Goal: Task Accomplishment & Management: Use online tool/utility

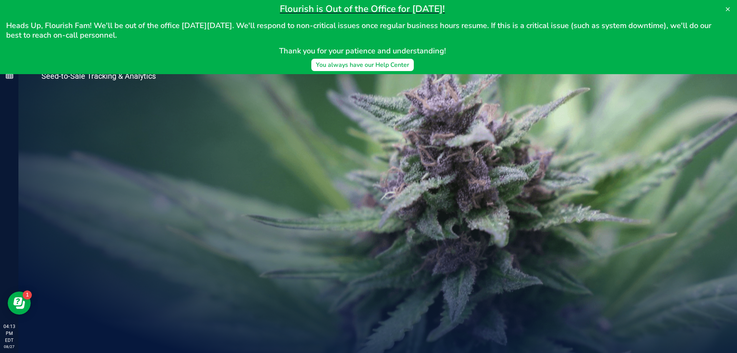
click at [179, 119] on div "Welcome to Flourish Software Seed-to-Sale Tracking & Analytics" at bounding box center [114, 185] width 192 height 335
click at [726, 7] on icon at bounding box center [728, 9] width 6 height 6
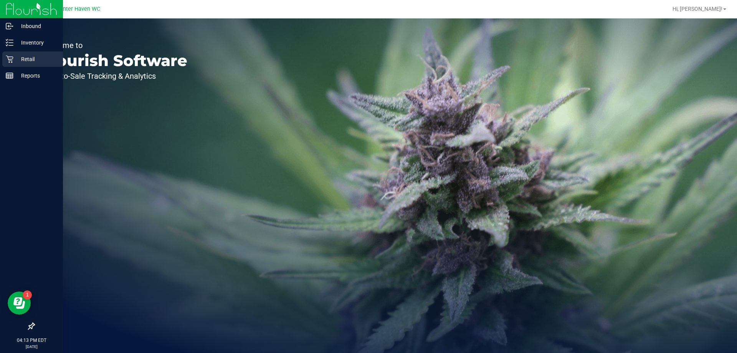
click at [15, 56] on p "Retail" at bounding box center [36, 59] width 46 height 9
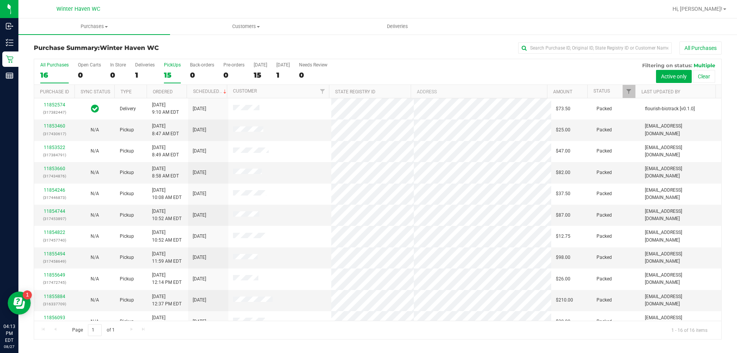
click at [166, 71] on div "15" at bounding box center [172, 75] width 17 height 9
click at [0, 0] on input "PickUps 15" at bounding box center [0, 0] width 0 height 0
click at [631, 94] on span "Filter" at bounding box center [629, 91] width 6 height 6
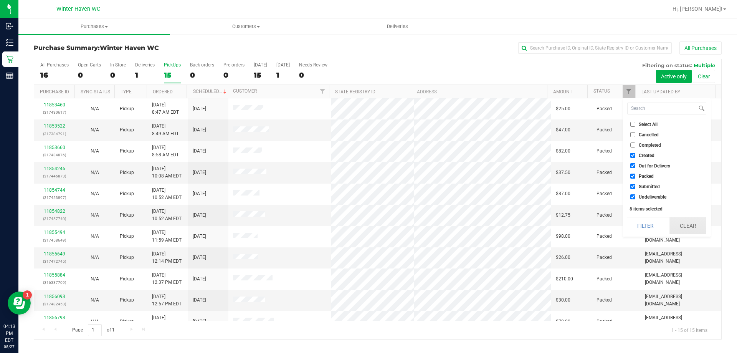
click at [679, 227] on button "Clear" at bounding box center [688, 225] width 37 height 17
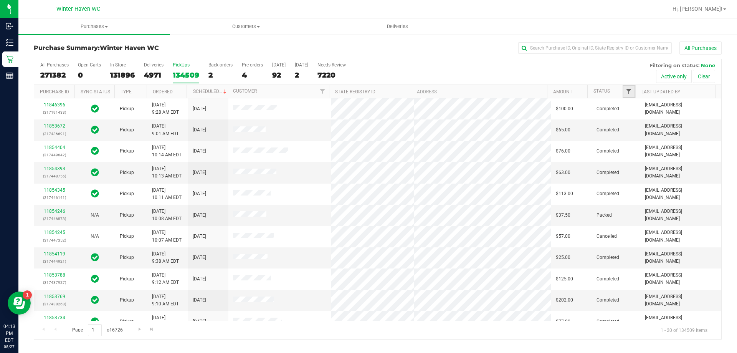
click at [630, 93] on span "Filter" at bounding box center [629, 91] width 6 height 6
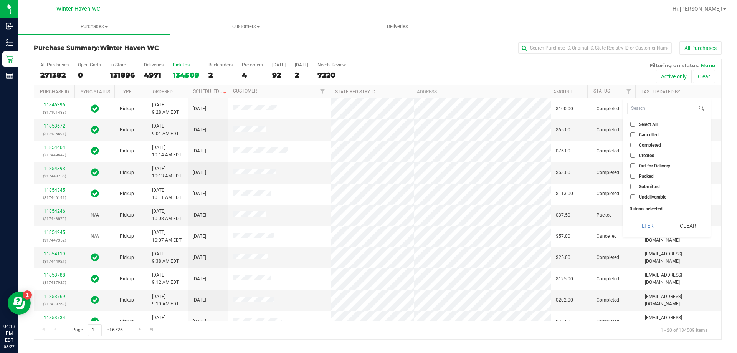
click at [636, 187] on label "Submitted" at bounding box center [646, 186] width 30 height 5
click at [636, 187] on input "Submitted" at bounding box center [633, 186] width 5 height 5
checkbox input "true"
click at [639, 229] on button "Filter" at bounding box center [646, 225] width 37 height 17
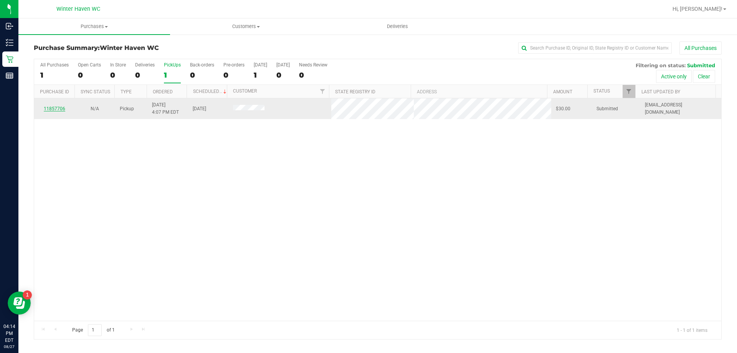
click at [63, 109] on link "11857706" at bounding box center [55, 108] width 22 height 5
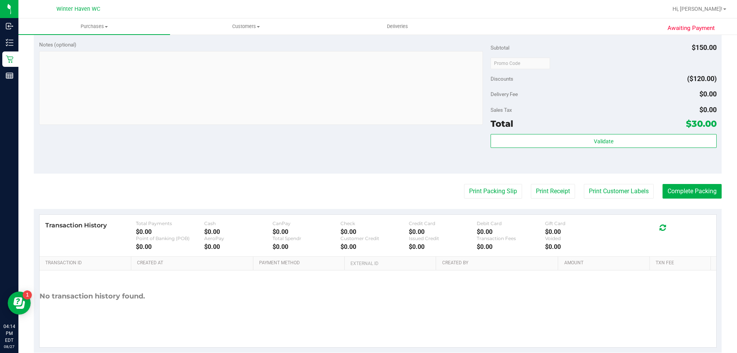
scroll to position [269, 0]
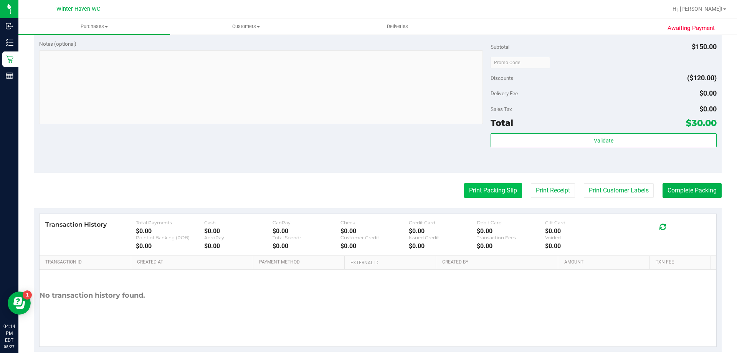
click at [487, 196] on button "Print Packing Slip" at bounding box center [493, 190] width 58 height 15
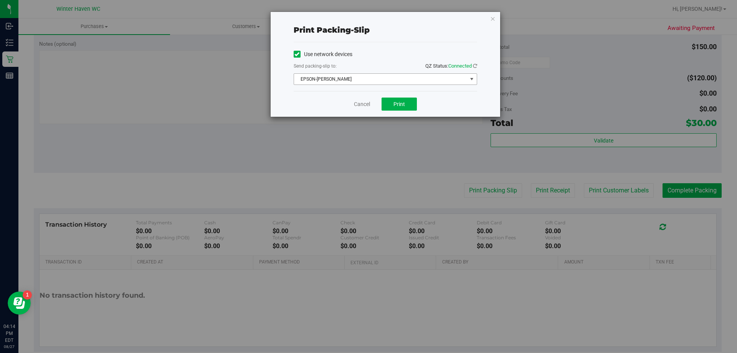
click at [393, 83] on span "EPSON-JAMES BUCHANAN" at bounding box center [380, 79] width 173 height 11
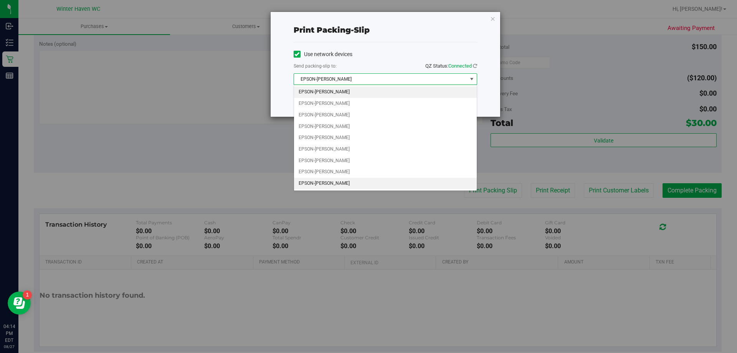
click at [336, 181] on li "EPSON-JEAN-YU" at bounding box center [385, 184] width 183 height 12
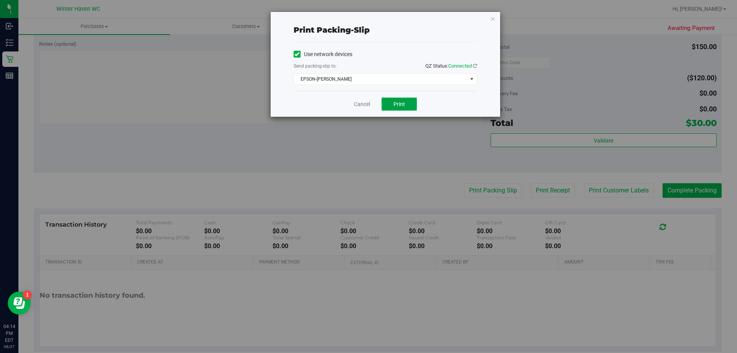
click at [404, 98] on button "Print" at bounding box center [399, 104] width 35 height 13
click at [355, 103] on link "Cancel" at bounding box center [362, 104] width 16 height 8
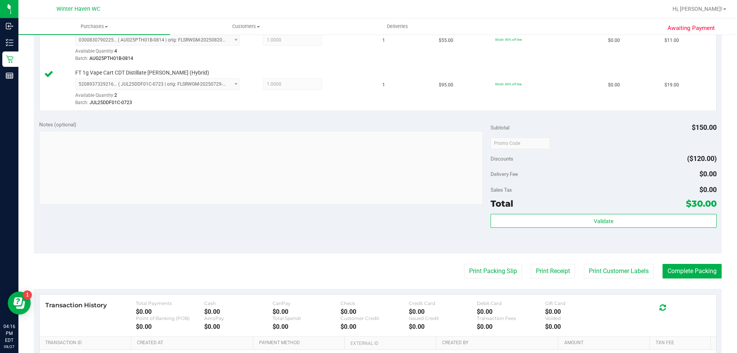
scroll to position [230, 0]
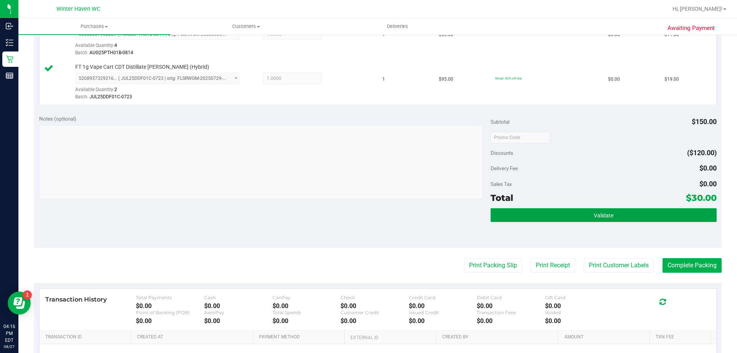
click at [565, 215] on button "Validate" at bounding box center [604, 215] width 226 height 14
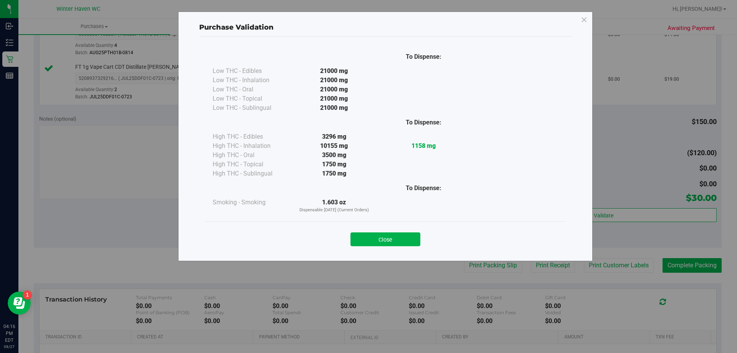
click at [406, 232] on div "Close" at bounding box center [386, 236] width 350 height 19
click at [403, 239] on button "Close" at bounding box center [386, 239] width 70 height 14
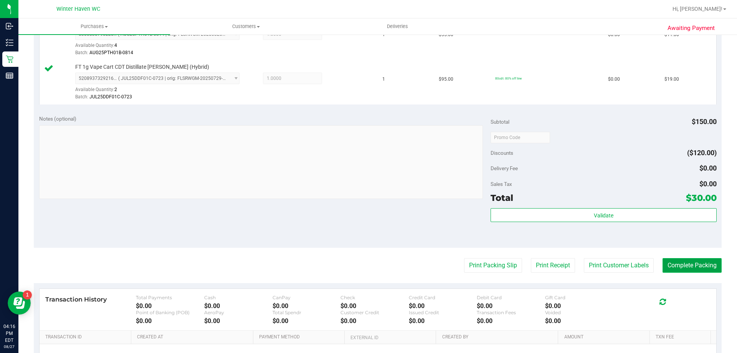
click at [698, 262] on button "Complete Packing" at bounding box center [692, 265] width 59 height 15
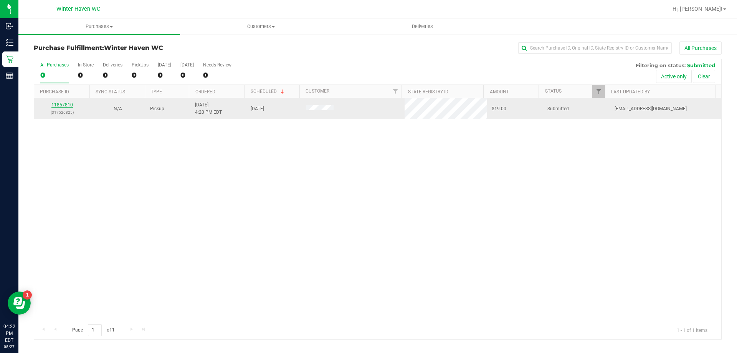
click at [55, 105] on link "11857810" at bounding box center [62, 104] width 22 height 5
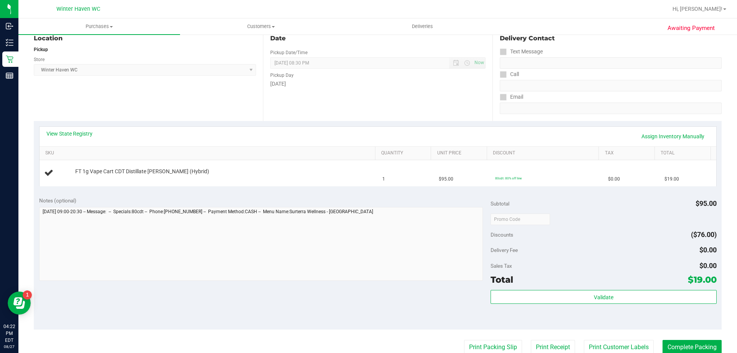
scroll to position [115, 0]
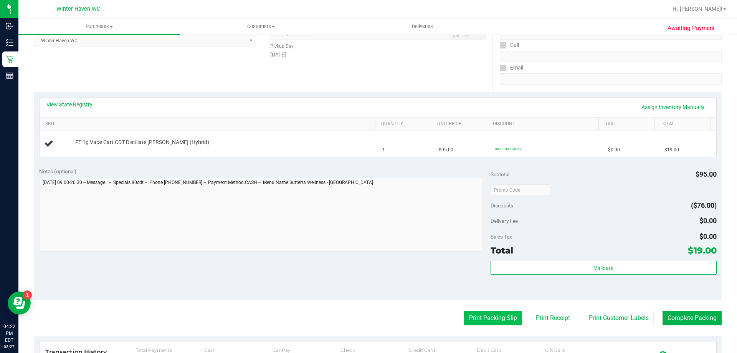
click at [505, 316] on button "Print Packing Slip" at bounding box center [493, 318] width 58 height 15
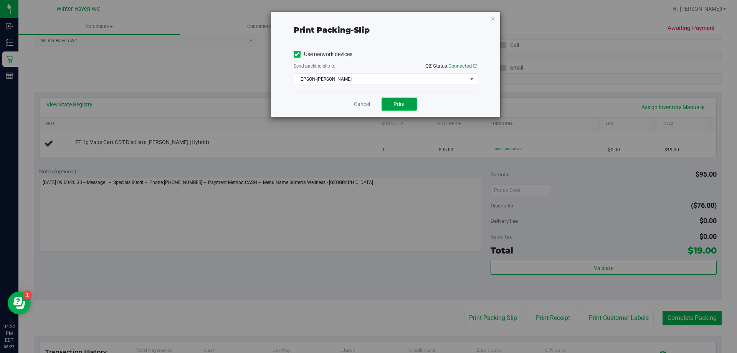
click at [409, 104] on button "Print" at bounding box center [399, 104] width 35 height 13
click at [405, 113] on div "Cancel Print" at bounding box center [386, 104] width 184 height 26
drag, startPoint x: 401, startPoint y: 107, endPoint x: 438, endPoint y: 70, distance: 53.0
click at [401, 106] on span "Print" at bounding box center [400, 104] width 12 height 6
click at [361, 104] on link "Cancel" at bounding box center [362, 104] width 16 height 8
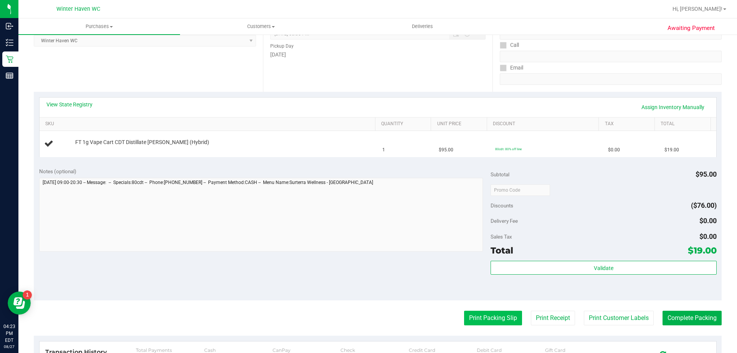
click at [487, 322] on button "Print Packing Slip" at bounding box center [493, 318] width 58 height 15
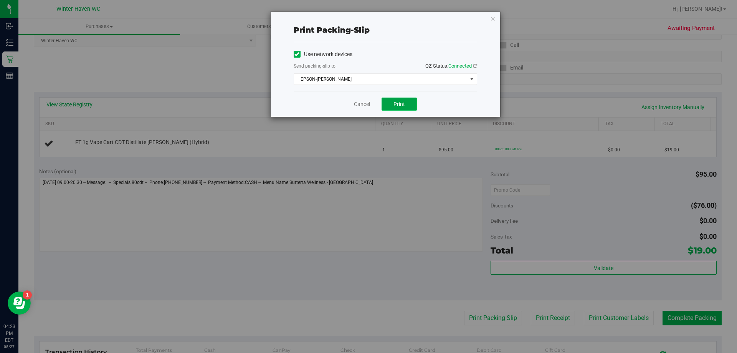
click at [404, 106] on span "Print" at bounding box center [400, 104] width 12 height 6
click at [404, 104] on span "Print" at bounding box center [400, 104] width 12 height 6
click at [369, 104] on link "Cancel" at bounding box center [362, 104] width 16 height 8
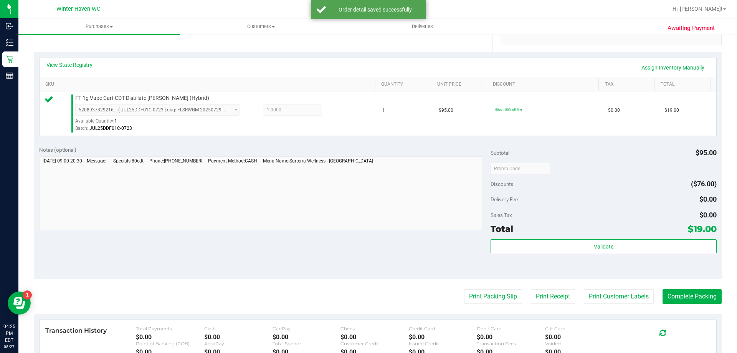
scroll to position [192, 0]
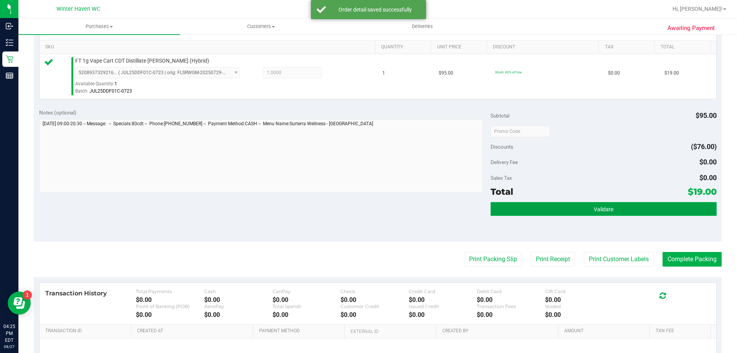
click at [540, 209] on button "Validate" at bounding box center [604, 209] width 226 height 14
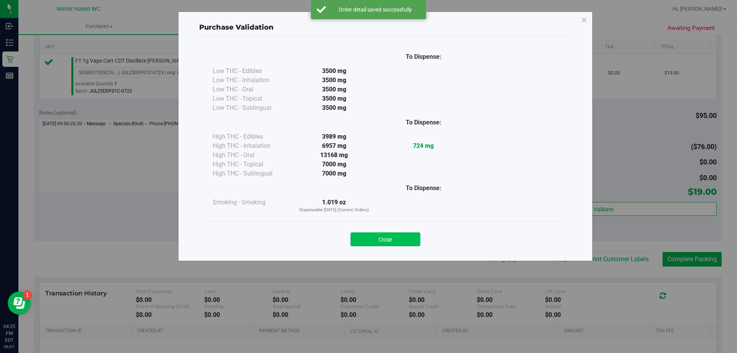
click at [396, 235] on button "Close" at bounding box center [386, 239] width 70 height 14
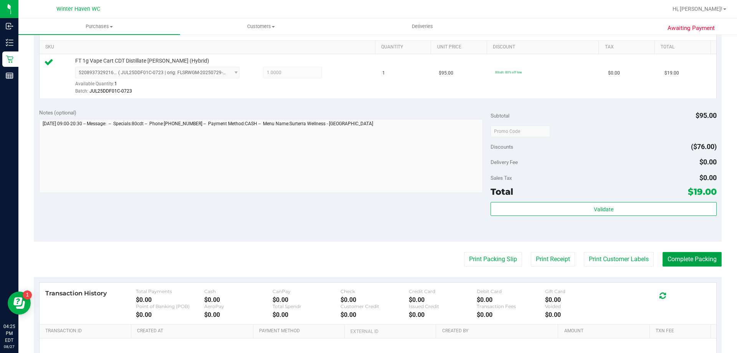
click at [691, 259] on button "Complete Packing" at bounding box center [692, 259] width 59 height 15
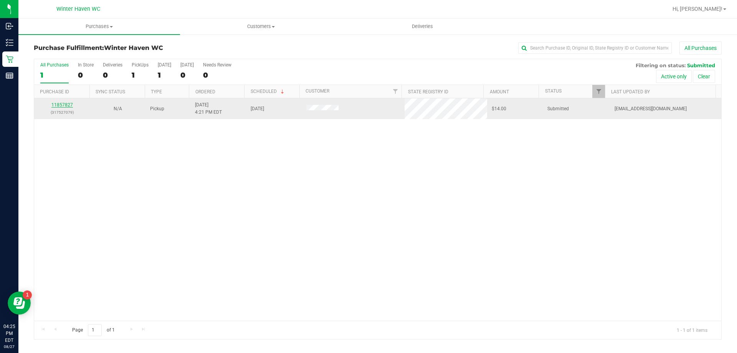
click at [66, 104] on link "11857827" at bounding box center [62, 104] width 22 height 5
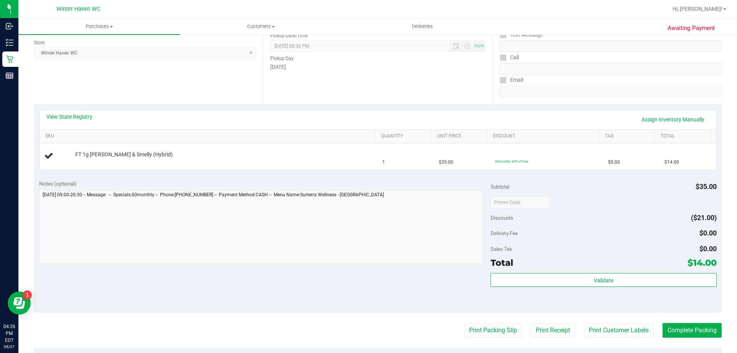
scroll to position [154, 0]
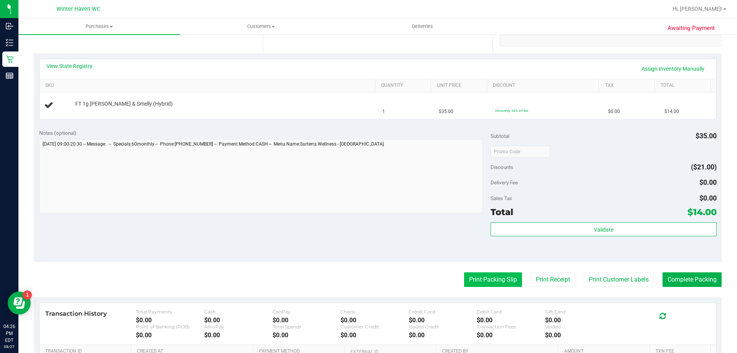
click at [474, 276] on button "Print Packing Slip" at bounding box center [493, 279] width 58 height 15
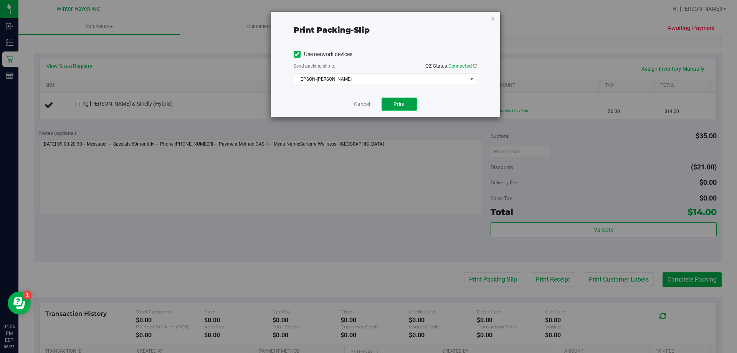
click at [402, 98] on button "Print" at bounding box center [399, 104] width 35 height 13
click at [358, 101] on link "Cancel" at bounding box center [362, 104] width 16 height 8
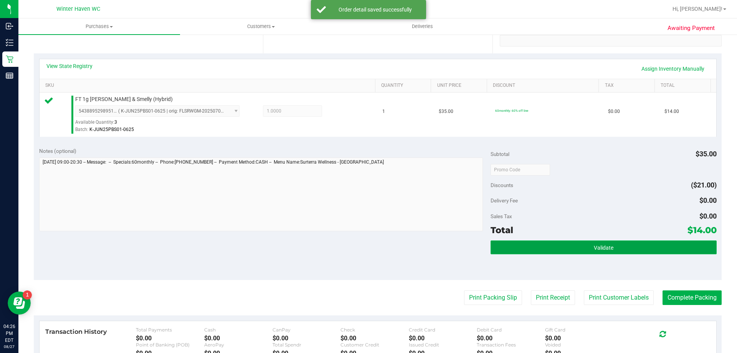
click at [625, 252] on button "Validate" at bounding box center [604, 247] width 226 height 14
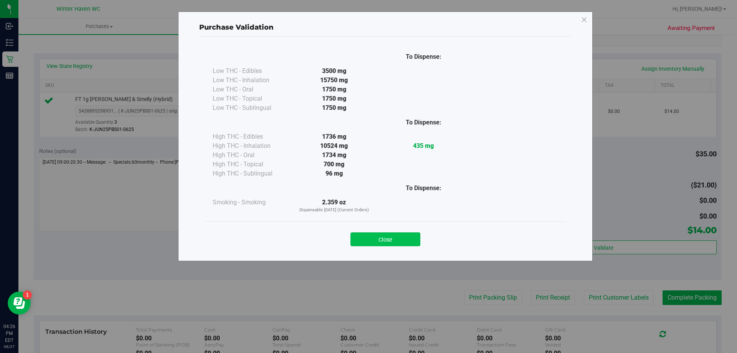
click at [378, 237] on button "Close" at bounding box center [386, 239] width 70 height 14
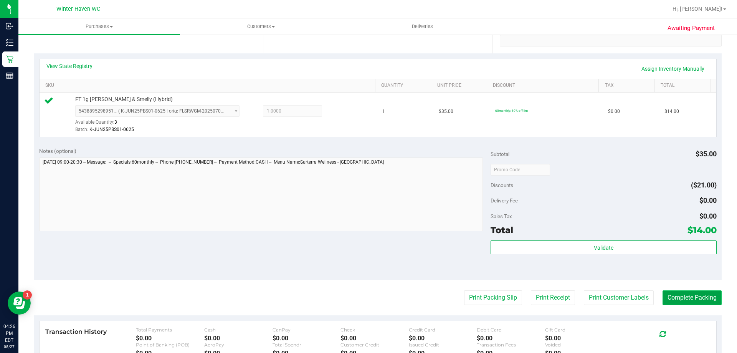
click at [669, 299] on button "Complete Packing" at bounding box center [692, 297] width 59 height 15
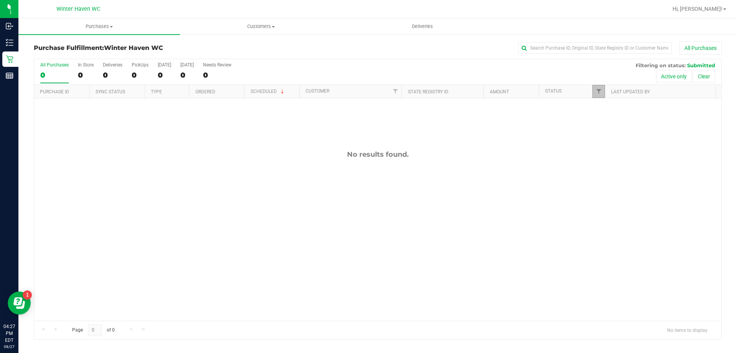
click at [593, 93] on link "Filter" at bounding box center [599, 91] width 13 height 13
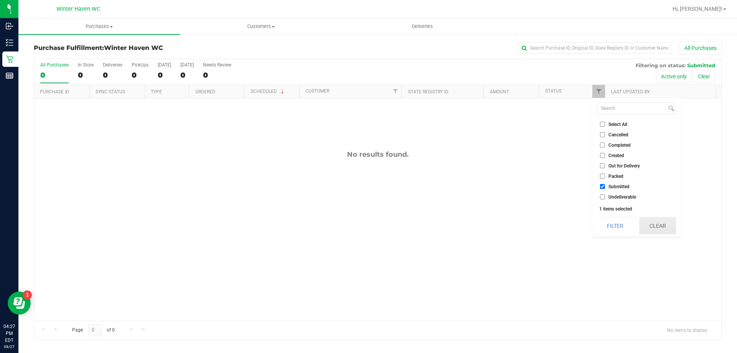
click at [651, 223] on button "Clear" at bounding box center [658, 225] width 37 height 17
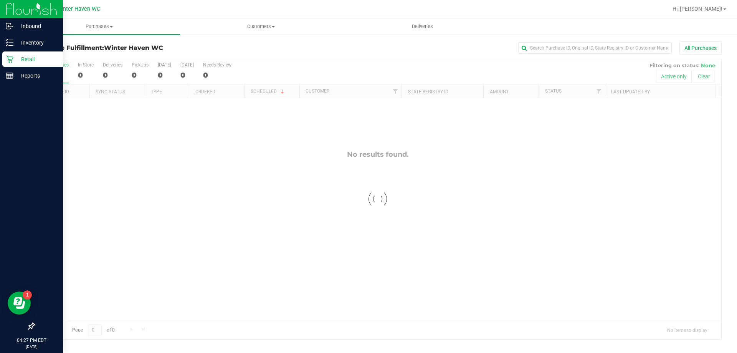
click at [23, 64] on div "Retail" at bounding box center [32, 58] width 61 height 15
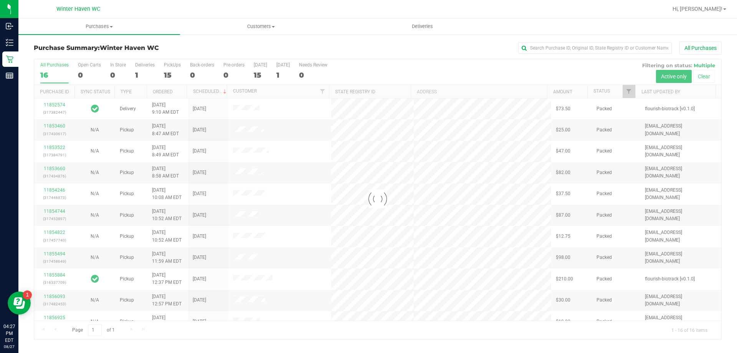
click at [629, 95] on div at bounding box center [378, 199] width 688 height 280
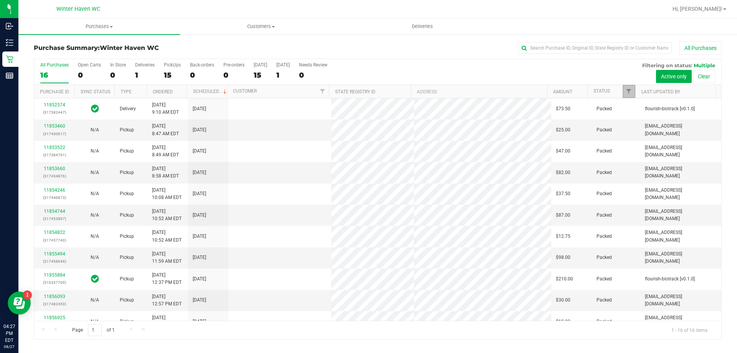
click at [629, 95] on link "Filter" at bounding box center [629, 91] width 13 height 13
click at [632, 93] on span "Filter" at bounding box center [629, 91] width 6 height 6
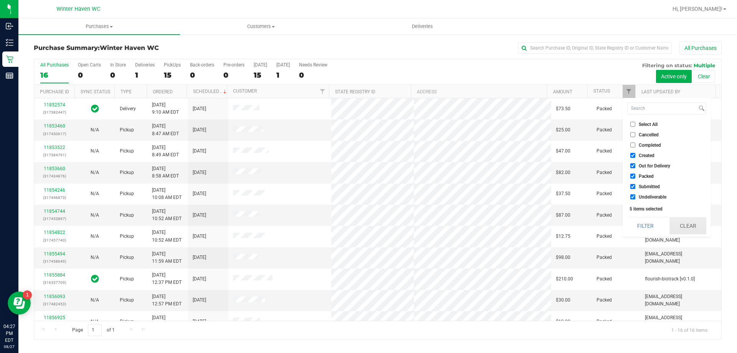
click at [683, 227] on button "Clear" at bounding box center [688, 225] width 37 height 17
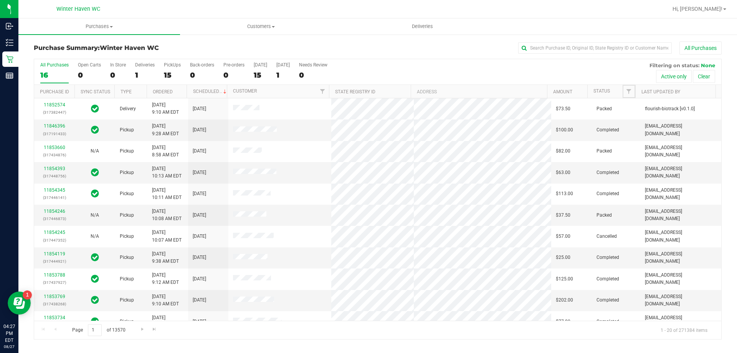
click at [629, 92] on span "Filter" at bounding box center [629, 91] width 6 height 6
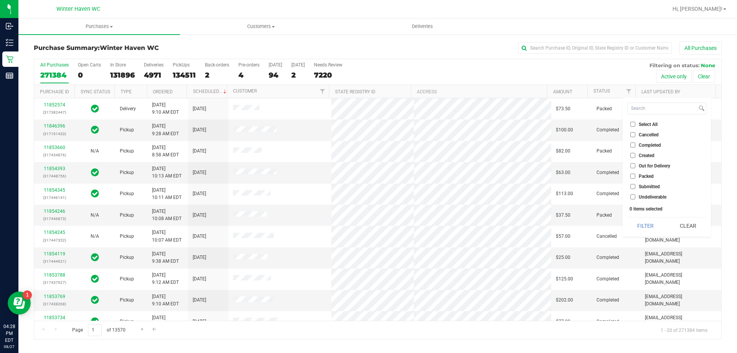
click at [632, 187] on input "Submitted" at bounding box center [633, 186] width 5 height 5
checkbox input "true"
click at [640, 225] on button "Filter" at bounding box center [646, 225] width 37 height 17
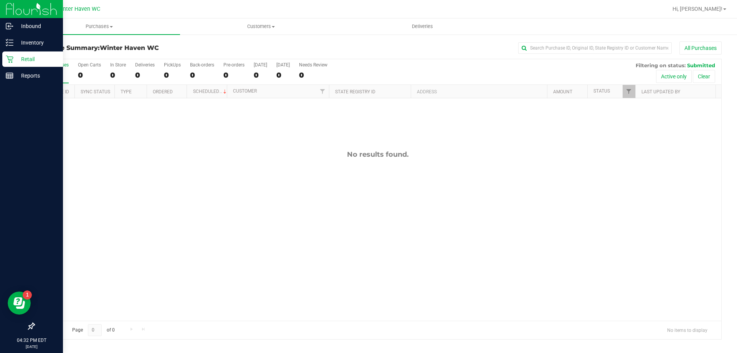
click at [37, 56] on p "Retail" at bounding box center [36, 59] width 46 height 9
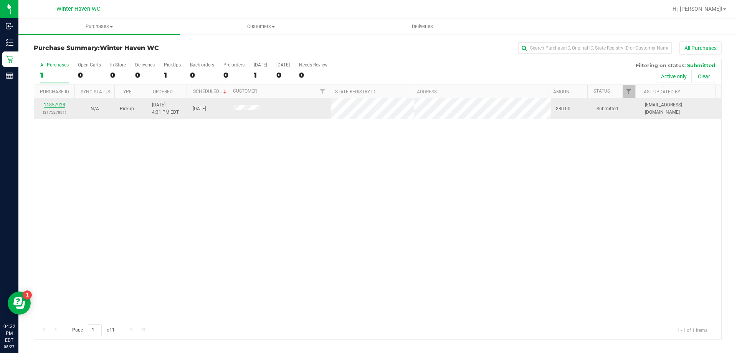
click at [62, 107] on link "11857928" at bounding box center [55, 104] width 22 height 5
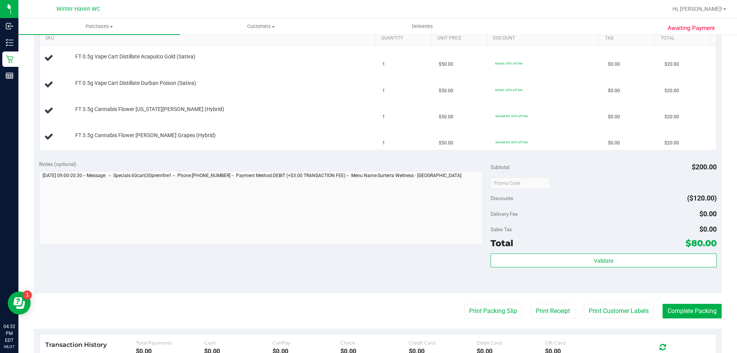
scroll to position [336, 0]
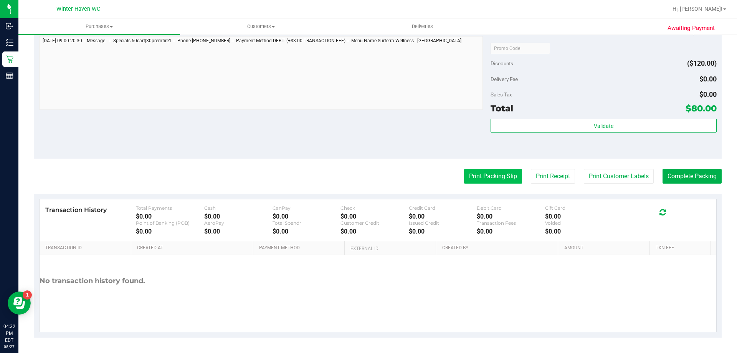
click at [497, 181] on button "Print Packing Slip" at bounding box center [493, 176] width 58 height 15
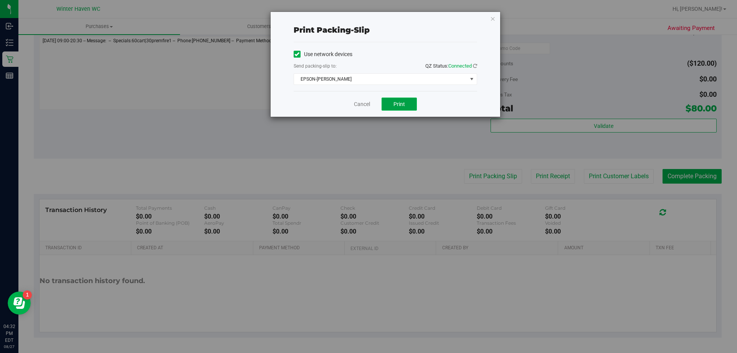
click at [410, 104] on button "Print" at bounding box center [399, 104] width 35 height 13
click at [493, 19] on icon "button" at bounding box center [493, 18] width 5 height 9
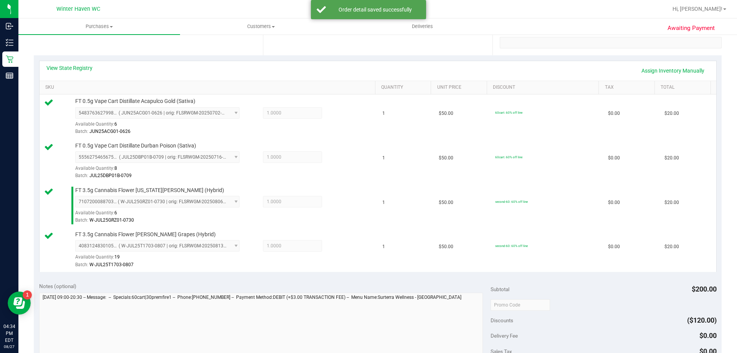
scroll to position [297, 0]
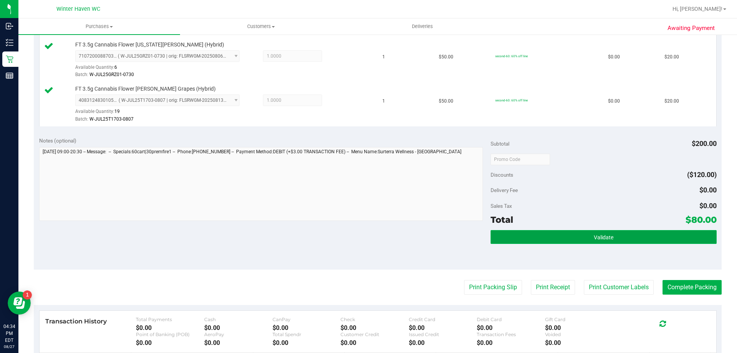
drag, startPoint x: 567, startPoint y: 235, endPoint x: 563, endPoint y: 235, distance: 3.9
click at [567, 235] on button "Validate" at bounding box center [604, 237] width 226 height 14
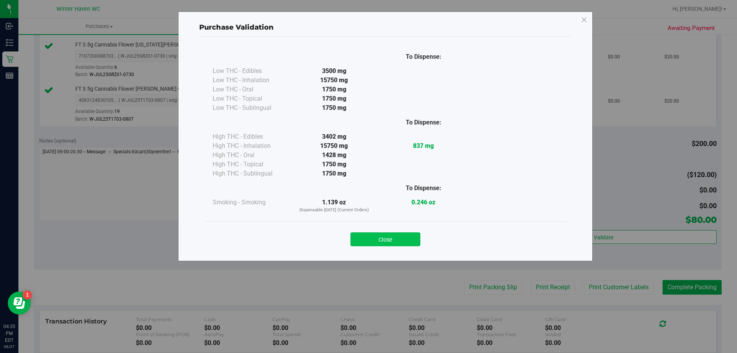
click at [406, 235] on button "Close" at bounding box center [386, 239] width 70 height 14
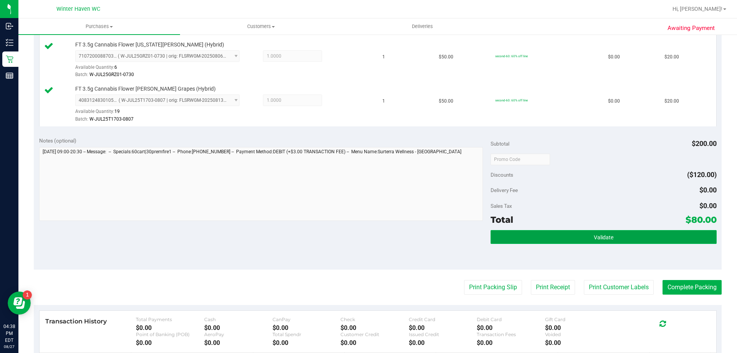
click at [605, 238] on span "Validate" at bounding box center [604, 237] width 20 height 6
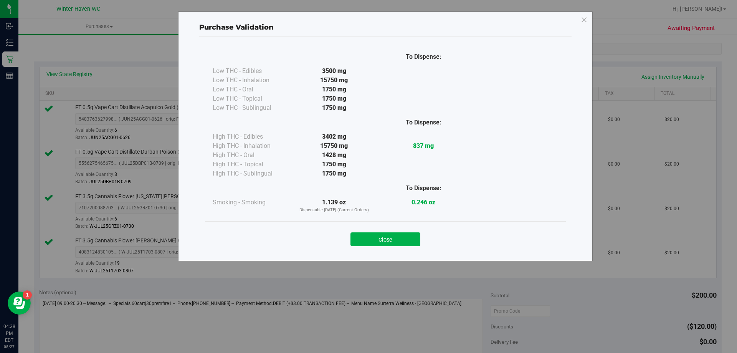
scroll to position [144, 0]
click at [373, 255] on div "Purchase Validation To Dispense: Low THC - Edibles 3500 mg" at bounding box center [385, 137] width 415 height 250
click at [370, 246] on button "Close" at bounding box center [386, 239] width 70 height 14
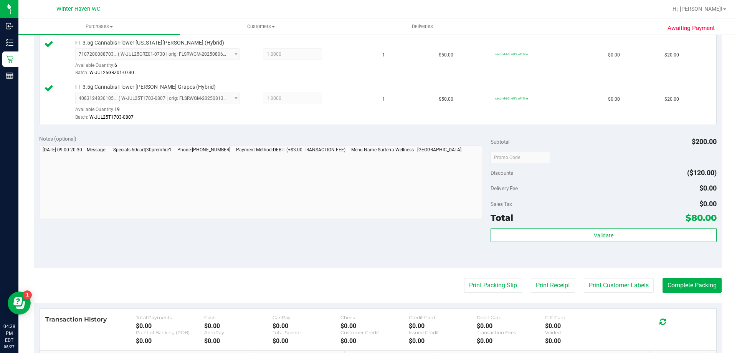
scroll to position [336, 0]
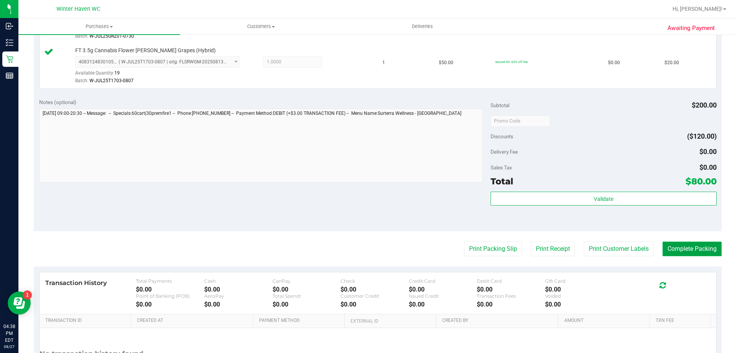
click at [676, 244] on button "Complete Packing" at bounding box center [692, 249] width 59 height 15
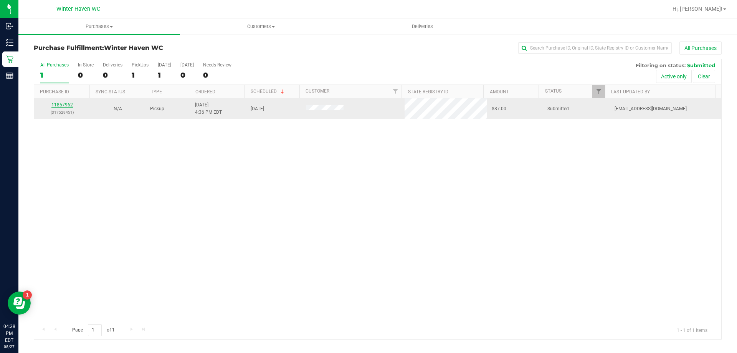
click at [56, 104] on link "11857962" at bounding box center [62, 104] width 22 height 5
click at [65, 105] on link "11857962" at bounding box center [62, 104] width 22 height 5
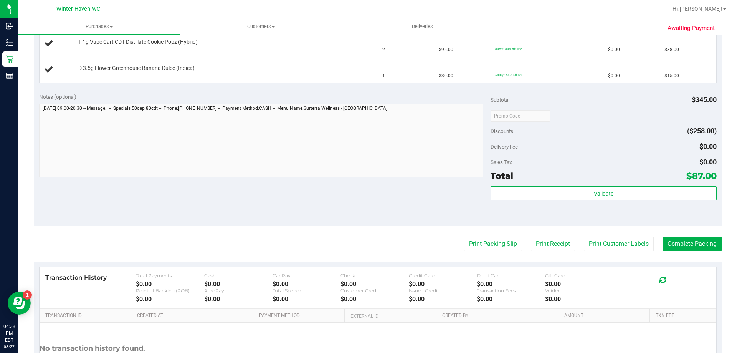
scroll to position [269, 0]
click at [487, 247] on button "Print Packing Slip" at bounding box center [493, 243] width 58 height 15
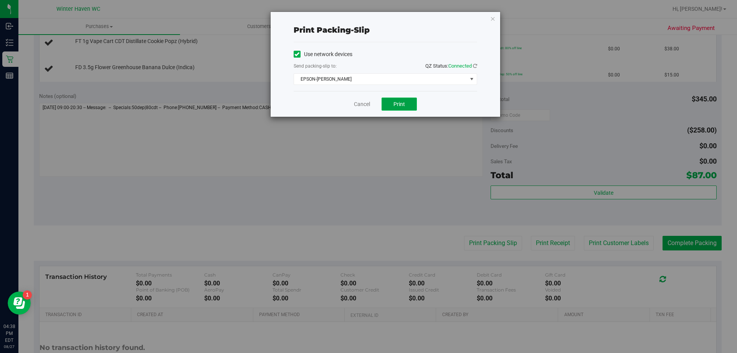
click at [394, 103] on span "Print" at bounding box center [400, 104] width 12 height 6
click at [366, 107] on link "Cancel" at bounding box center [362, 104] width 16 height 8
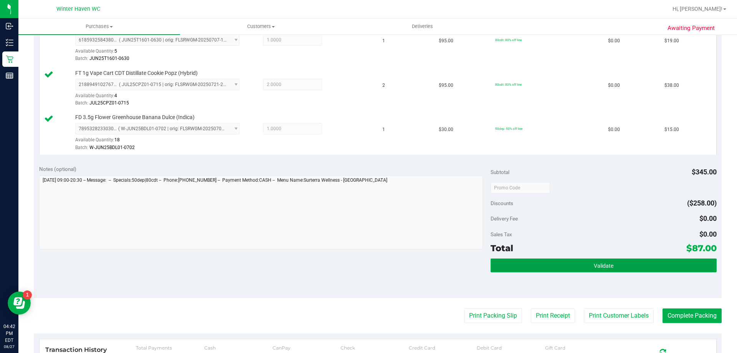
click at [574, 268] on button "Validate" at bounding box center [604, 266] width 226 height 14
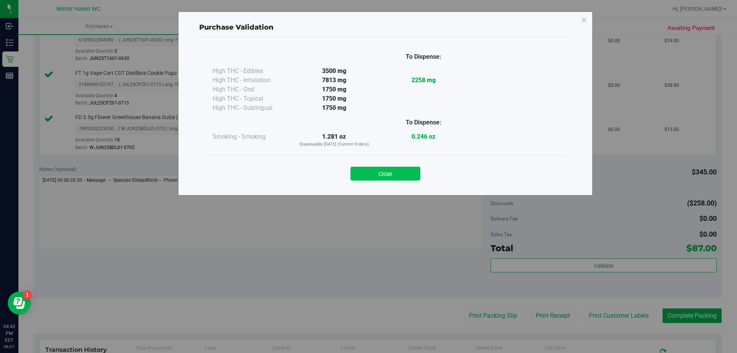
click at [382, 176] on button "Close" at bounding box center [386, 174] width 70 height 14
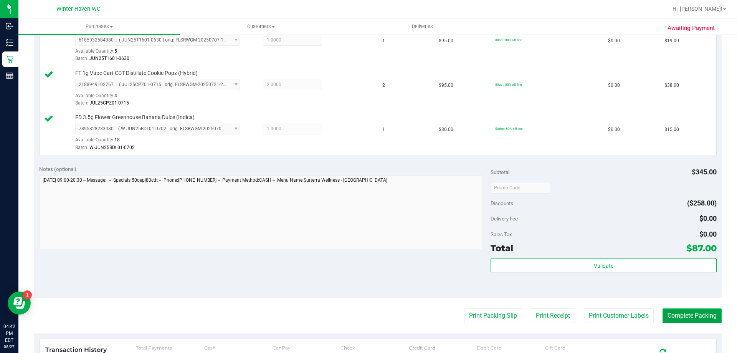
drag, startPoint x: 689, startPoint y: 316, endPoint x: 685, endPoint y: 315, distance: 4.0
click at [688, 316] on button "Complete Packing" at bounding box center [692, 315] width 59 height 15
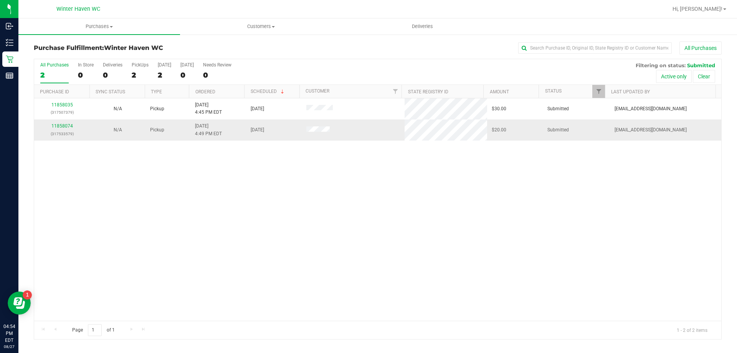
click at [59, 129] on div "11858074 (317533579)" at bounding box center [62, 130] width 46 height 15
click at [63, 123] on div "11858074 (317533579)" at bounding box center [62, 130] width 46 height 15
click at [65, 126] on link "11858074" at bounding box center [62, 125] width 22 height 5
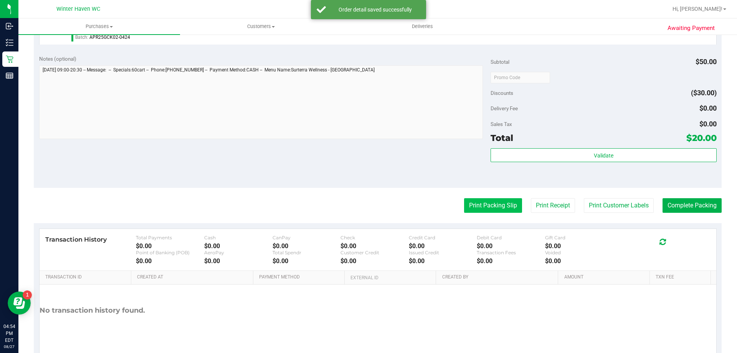
scroll to position [275, 0]
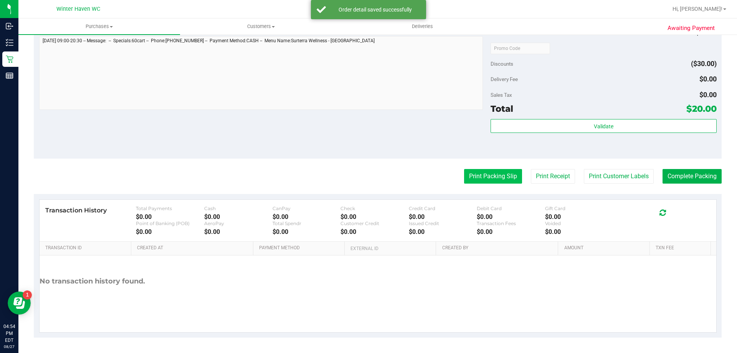
click at [494, 178] on button "Print Packing Slip" at bounding box center [493, 176] width 58 height 15
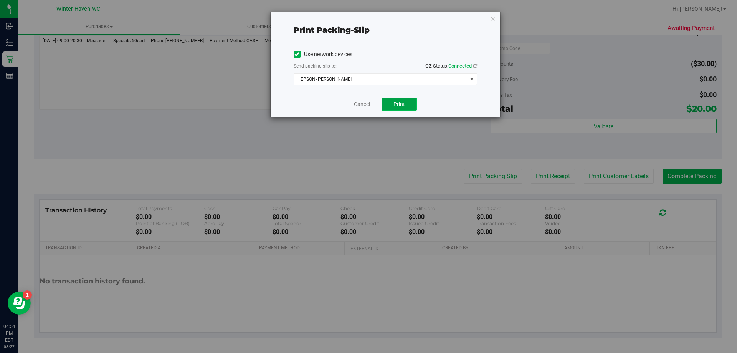
click at [394, 103] on span "Print" at bounding box center [400, 104] width 12 height 6
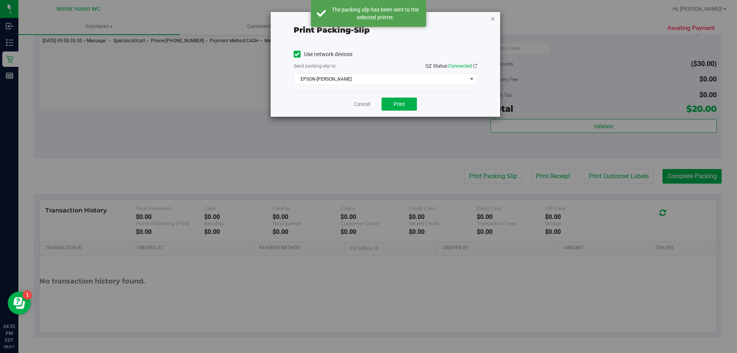
click at [494, 19] on icon "button" at bounding box center [493, 18] width 5 height 9
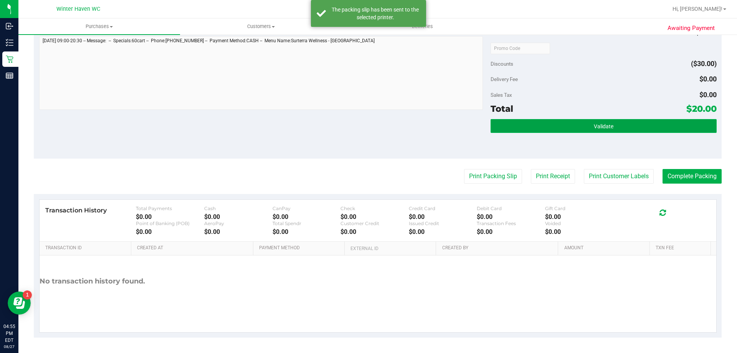
click at [573, 123] on button "Validate" at bounding box center [604, 126] width 226 height 14
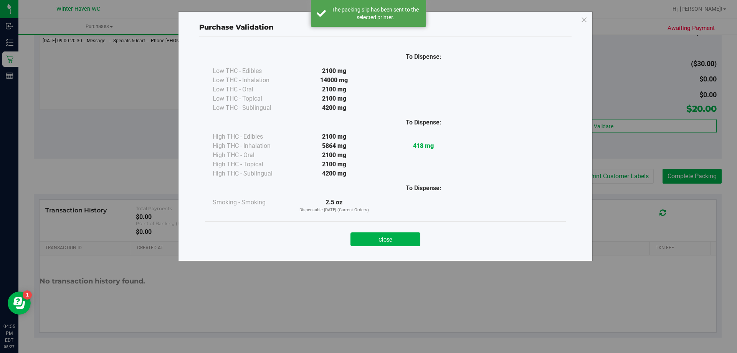
click at [374, 234] on button "Close" at bounding box center [386, 239] width 70 height 14
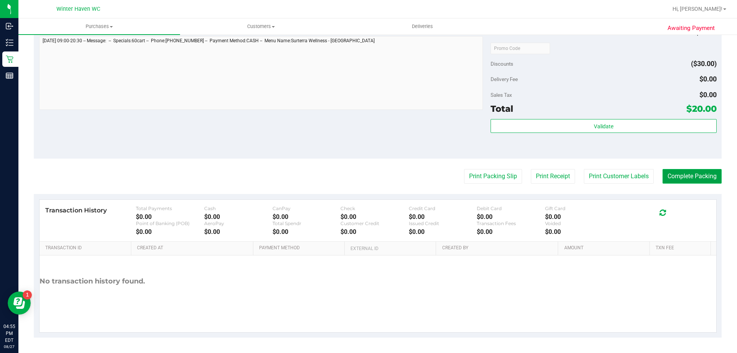
click at [665, 176] on button "Complete Packing" at bounding box center [692, 176] width 59 height 15
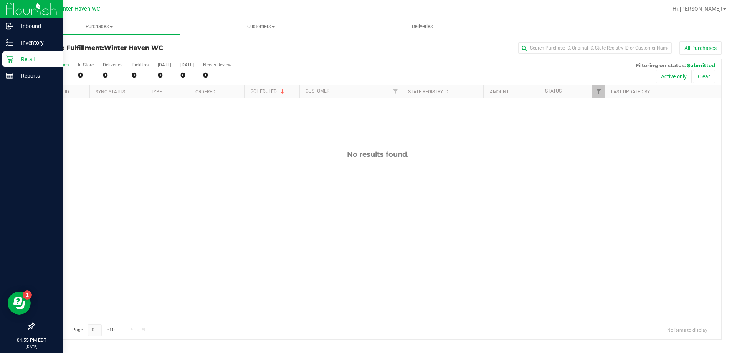
click at [7, 59] on icon at bounding box center [10, 59] width 8 height 8
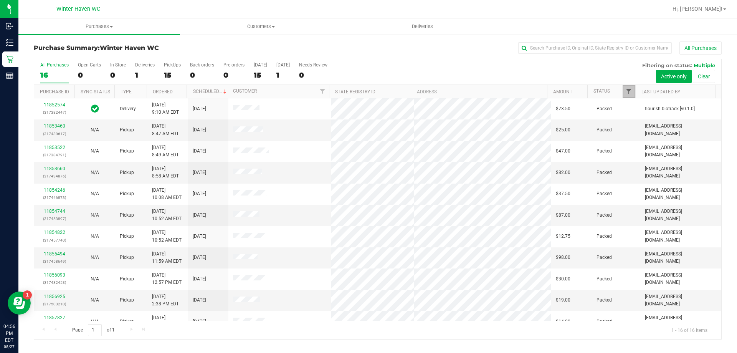
click at [627, 94] on span "Filter" at bounding box center [629, 91] width 6 height 6
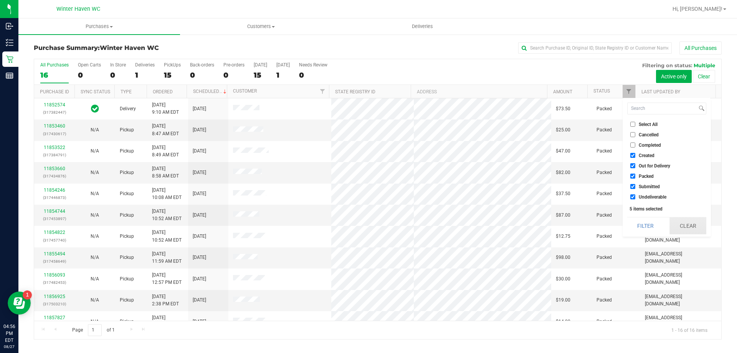
click at [678, 221] on button "Clear" at bounding box center [688, 225] width 37 height 17
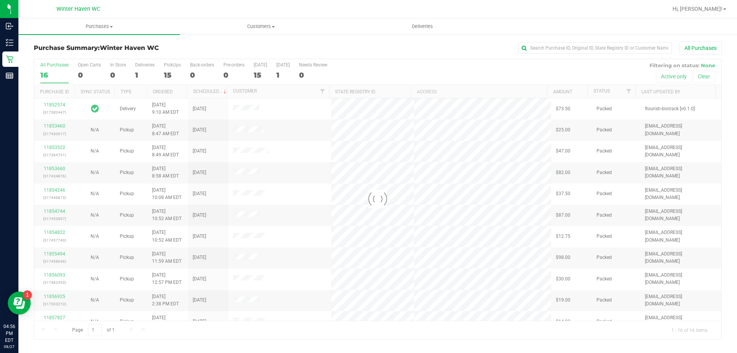
click at [629, 93] on div at bounding box center [378, 199] width 688 height 280
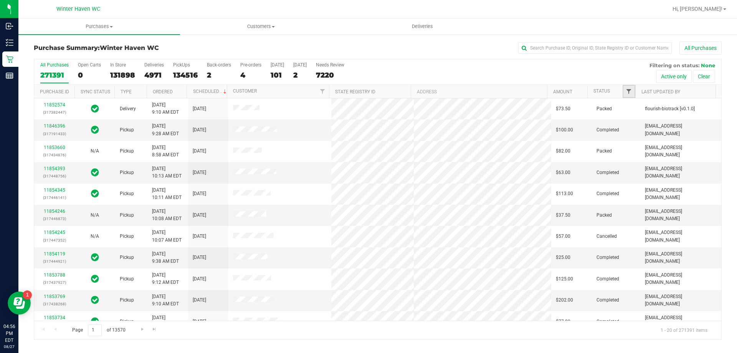
click at [629, 93] on span "Filter" at bounding box center [629, 91] width 6 height 6
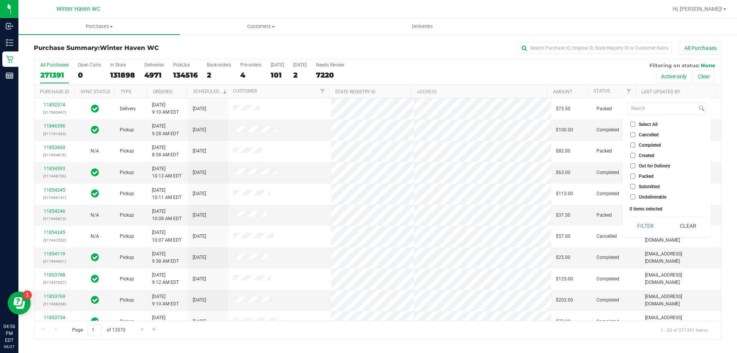
click at [631, 191] on ul "Select All Cancelled Completed Created Out for Delivery Packed Submitted Undeli…" at bounding box center [667, 160] width 79 height 81
click at [630, 188] on li "Submitted" at bounding box center [667, 186] width 79 height 8
click at [633, 187] on input "Submitted" at bounding box center [633, 186] width 5 height 5
checkbox input "true"
click at [638, 223] on button "Filter" at bounding box center [646, 225] width 37 height 17
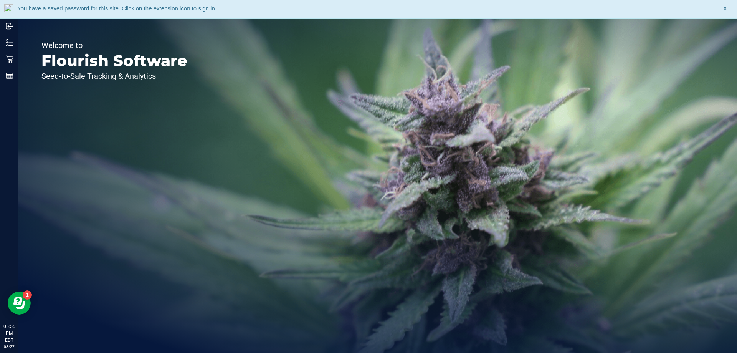
click at [723, 10] on div "You have a saved password for this site. Click on the extension icon to sign in…" at bounding box center [368, 9] width 737 height 19
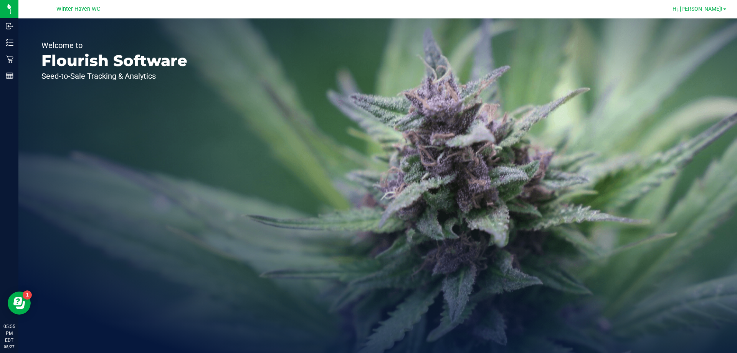
click at [727, 10] on link "Hi, [PERSON_NAME]!" at bounding box center [700, 9] width 60 height 8
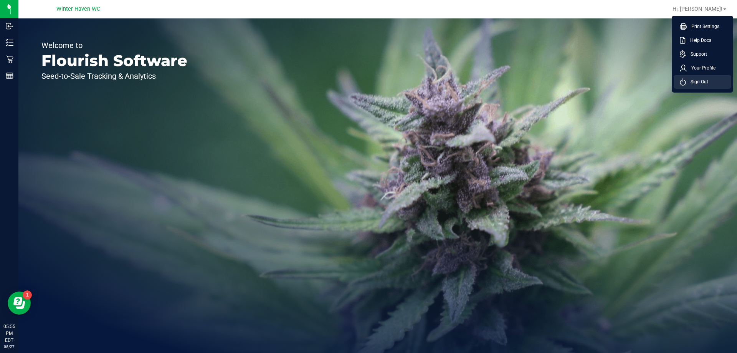
click at [692, 83] on span "Sign Out" at bounding box center [697, 82] width 22 height 8
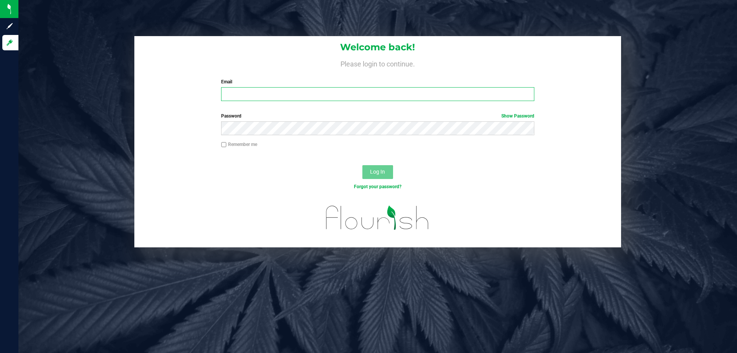
click at [302, 99] on input "Email" at bounding box center [377, 94] width 313 height 14
type input "[EMAIL_ADDRESS][DOMAIN_NAME]"
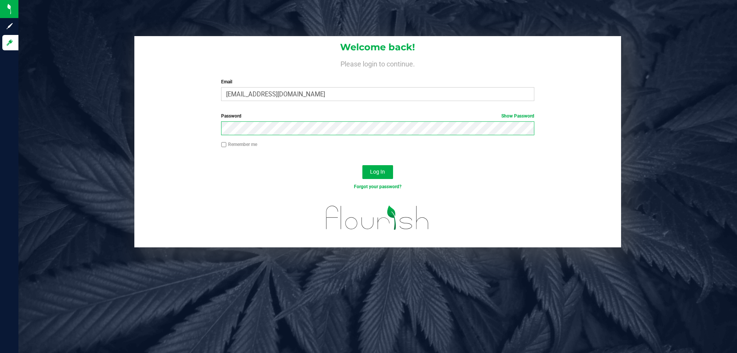
click at [363, 165] on button "Log In" at bounding box center [378, 172] width 31 height 14
